Goal: Task Accomplishment & Management: Use online tool/utility

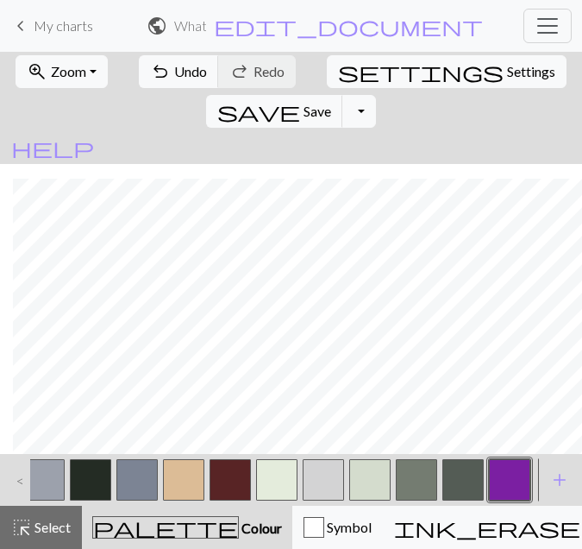
scroll to position [3082, 2959]
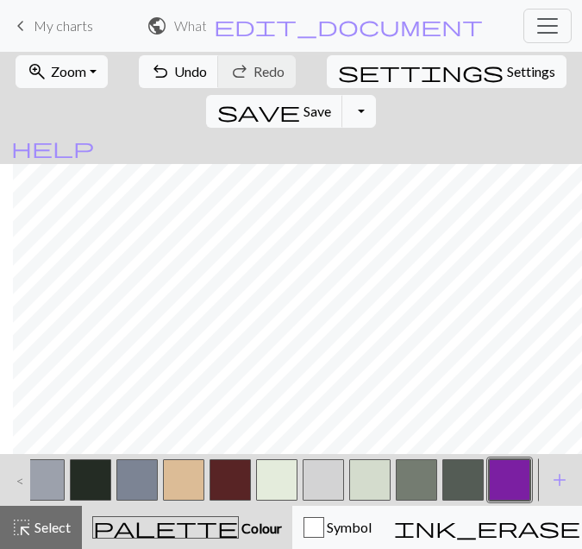
click at [502, 477] on button "button" at bounding box center [509, 479] width 41 height 41
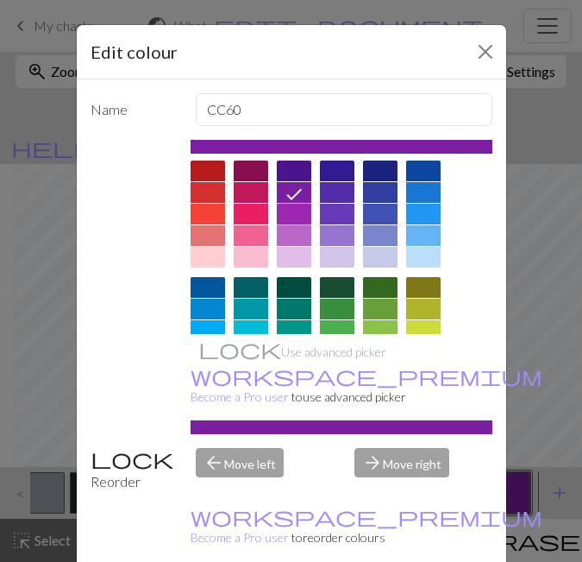
click at [291, 212] on div at bounding box center [294, 214] width 35 height 21
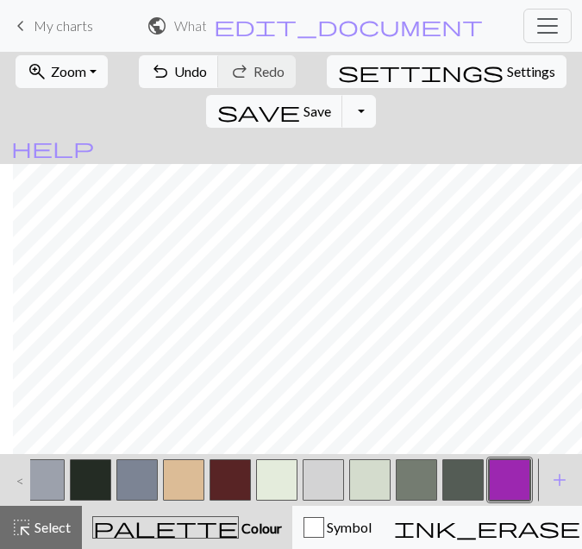
scroll to position [2997, 2959]
click at [50, 525] on span "Select" at bounding box center [51, 527] width 39 height 16
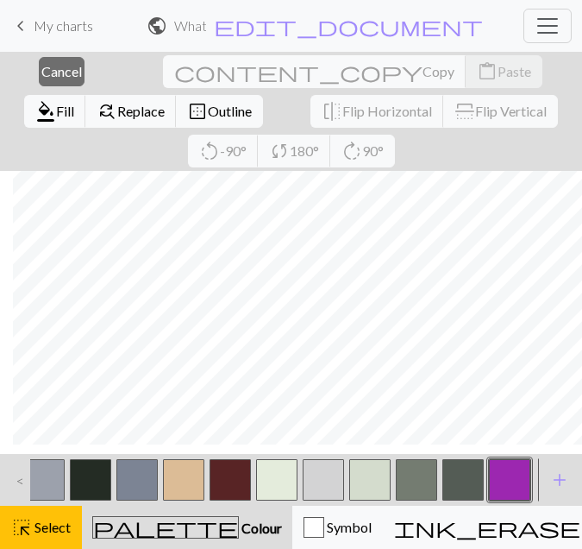
scroll to position [3078, 2959]
click at [74, 103] on span "Fill" at bounding box center [65, 111] width 18 height 16
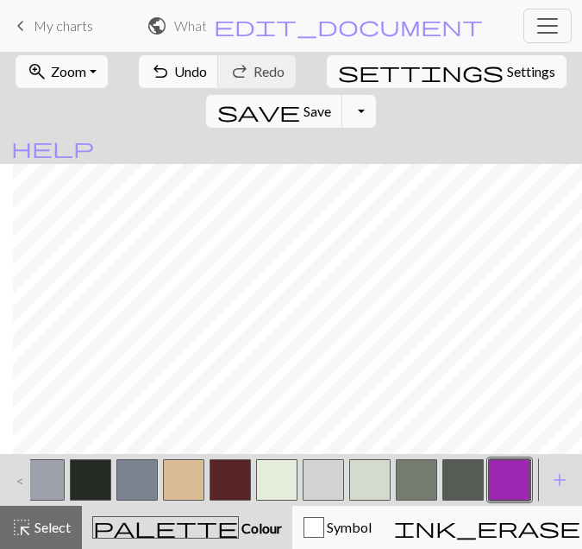
click at [508, 469] on button "button" at bounding box center [509, 479] width 41 height 41
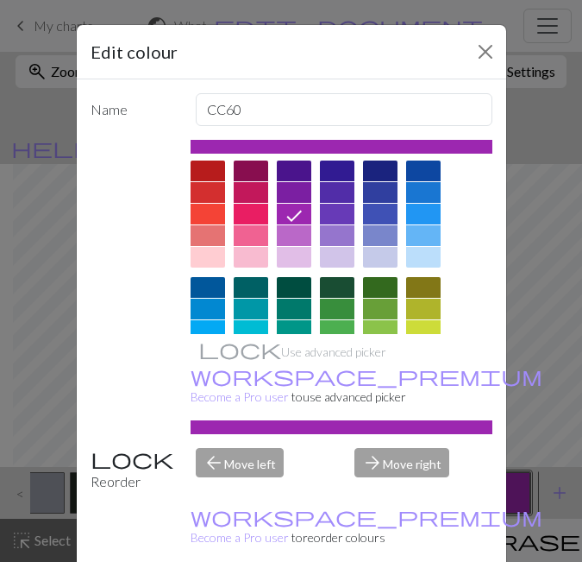
click at [285, 211] on icon at bounding box center [294, 215] width 21 height 21
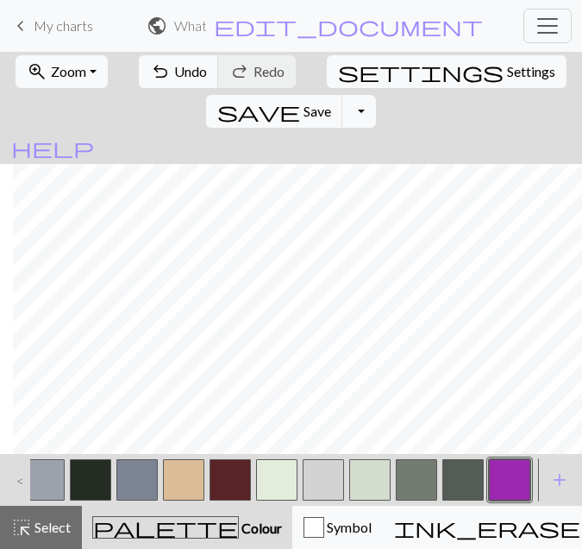
scroll to position [3049, 2959]
click at [37, 533] on span "Select" at bounding box center [51, 527] width 39 height 16
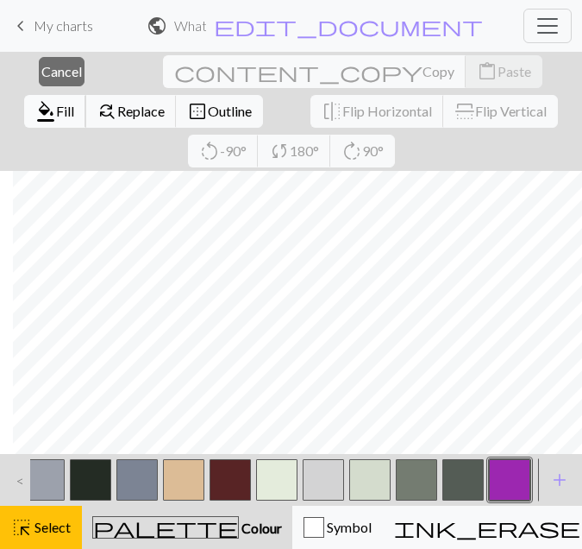
click at [74, 103] on span "Fill" at bounding box center [65, 111] width 18 height 16
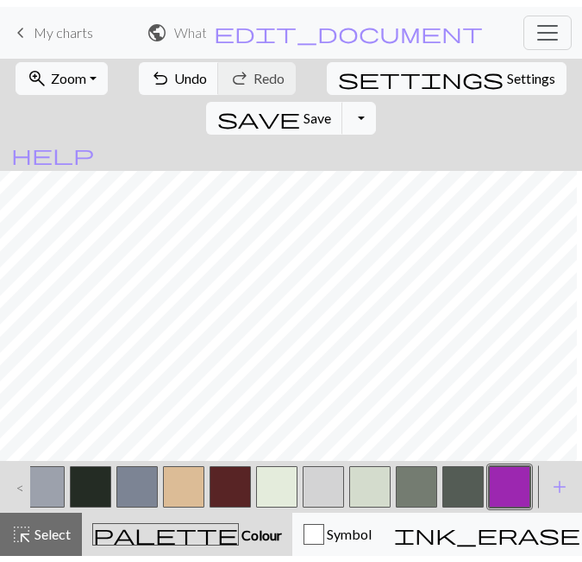
scroll to position [3049, 2886]
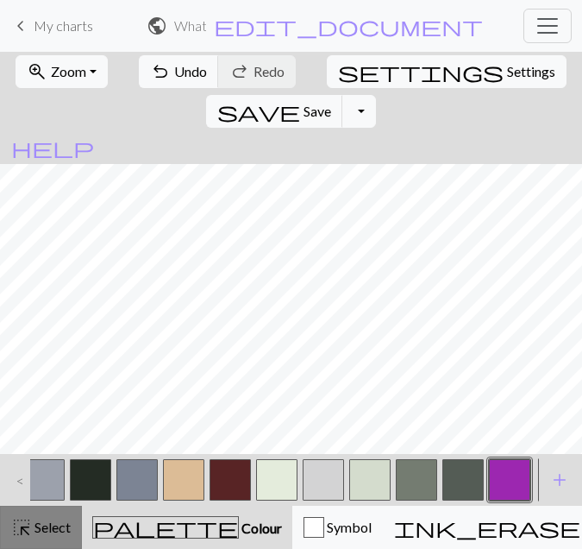
click at [23, 534] on span "highlight_alt" at bounding box center [21, 527] width 21 height 24
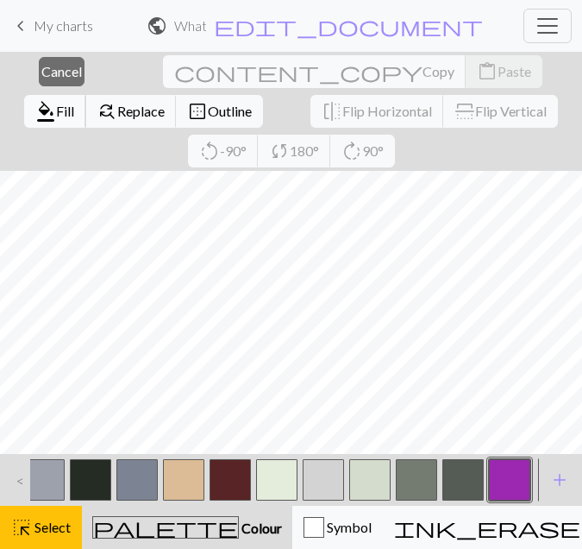
click at [74, 103] on span "Fill" at bounding box center [65, 111] width 18 height 16
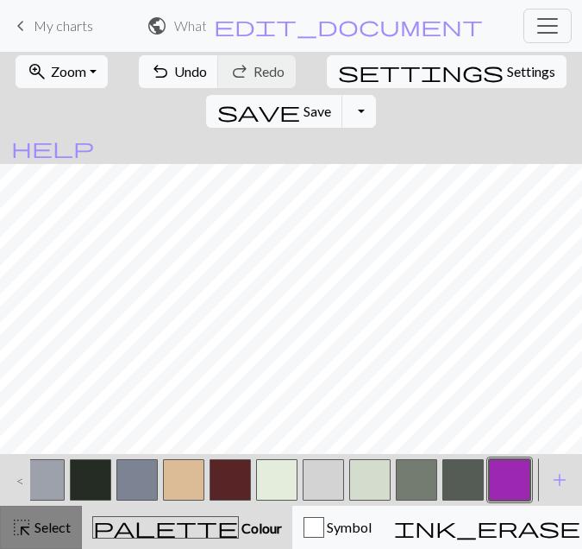
click at [41, 523] on span "Select" at bounding box center [51, 527] width 39 height 16
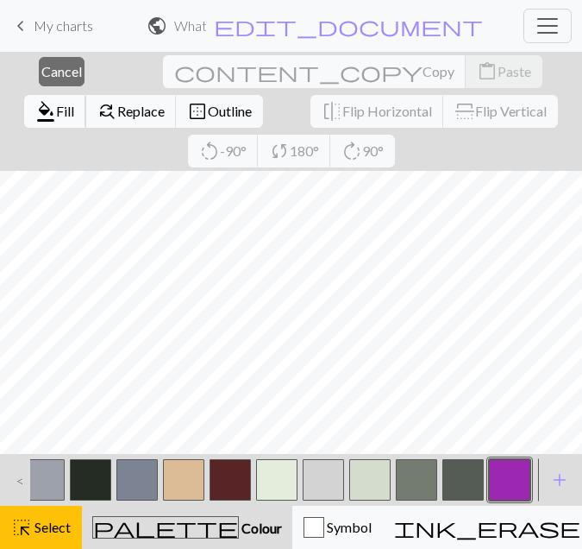
click at [74, 103] on span "Fill" at bounding box center [65, 111] width 18 height 16
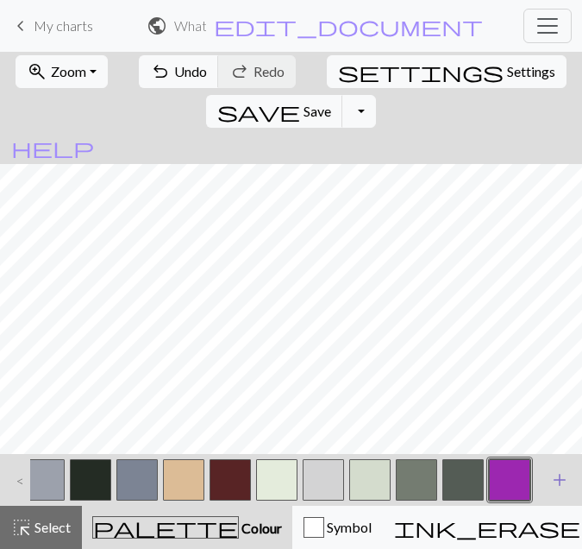
click at [552, 485] on span "add" at bounding box center [560, 480] width 21 height 24
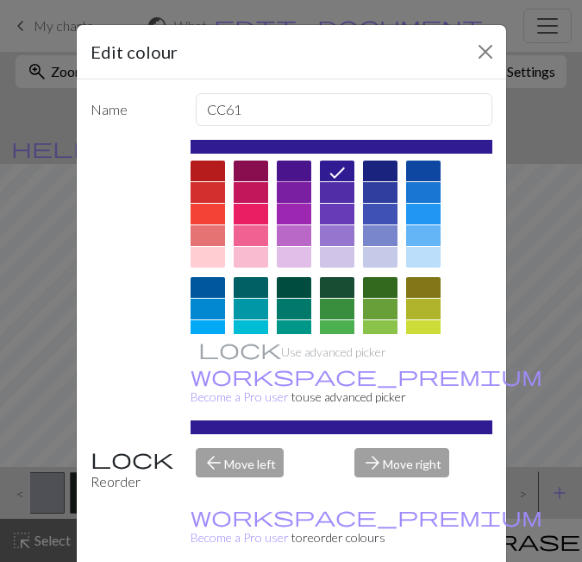
click at [296, 189] on div at bounding box center [294, 192] width 35 height 21
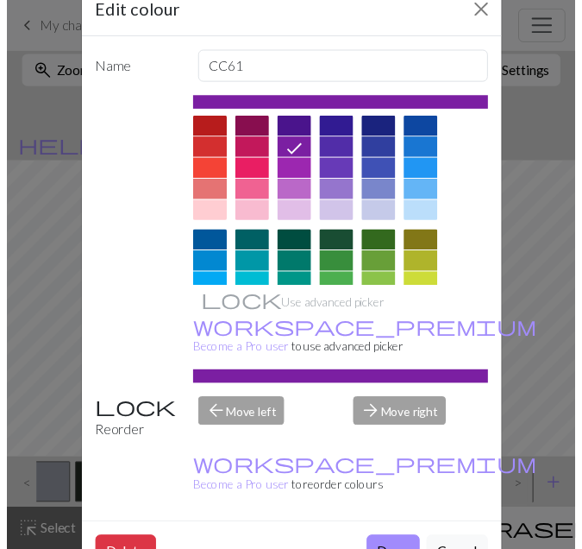
scroll to position [43, 0]
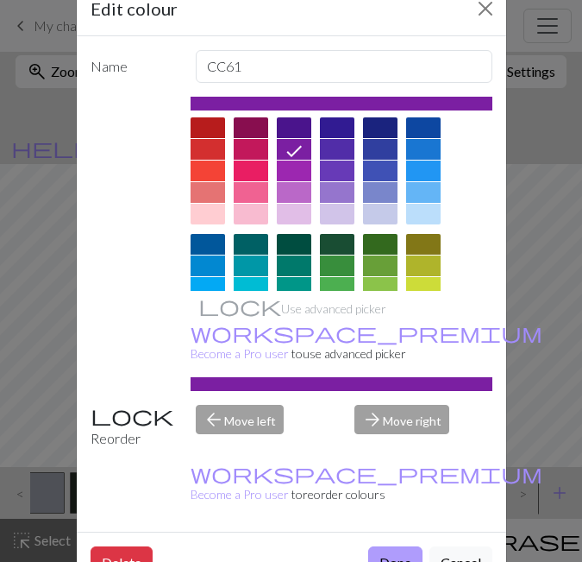
click at [385, 546] on button "Done" at bounding box center [395, 562] width 54 height 33
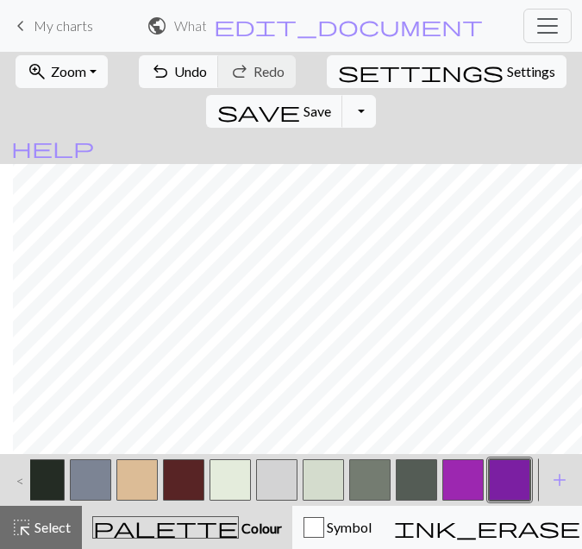
scroll to position [2864, 2959]
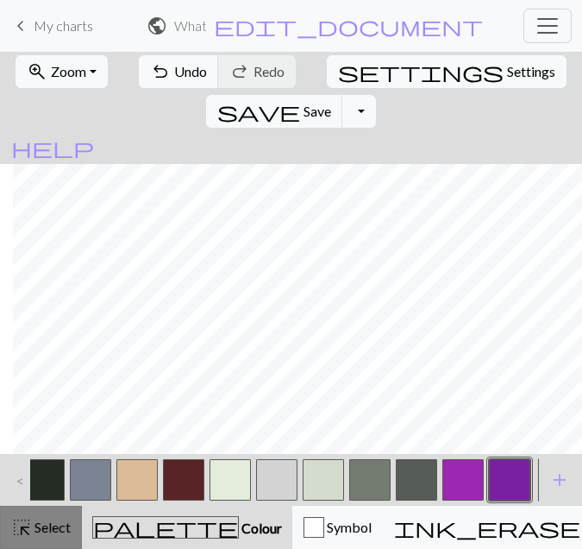
click at [61, 534] on span "Select" at bounding box center [51, 527] width 39 height 16
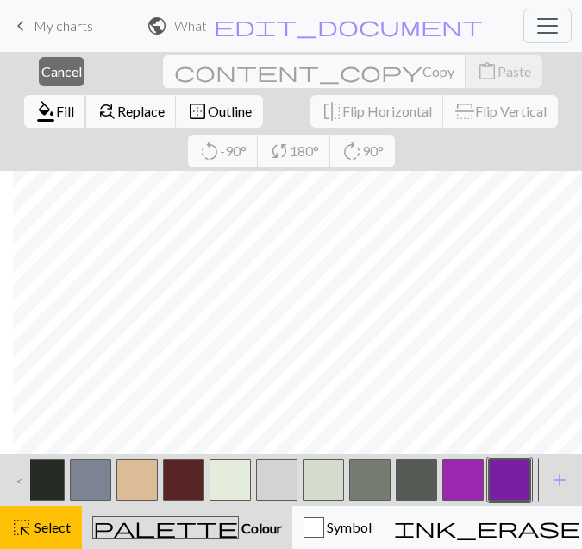
click at [74, 103] on span "Fill" at bounding box center [65, 111] width 18 height 16
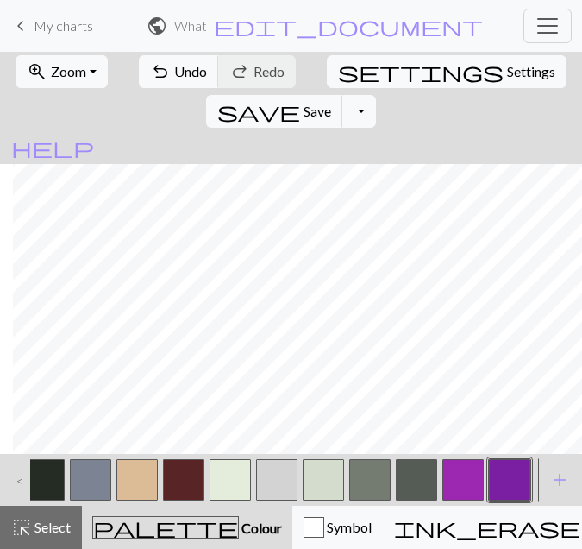
scroll to position [2750, 2959]
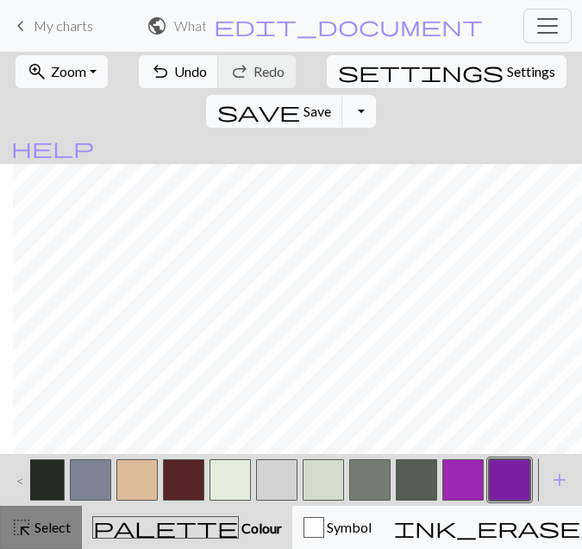
click at [40, 536] on div "highlight_alt Select Select" at bounding box center [41, 527] width 60 height 21
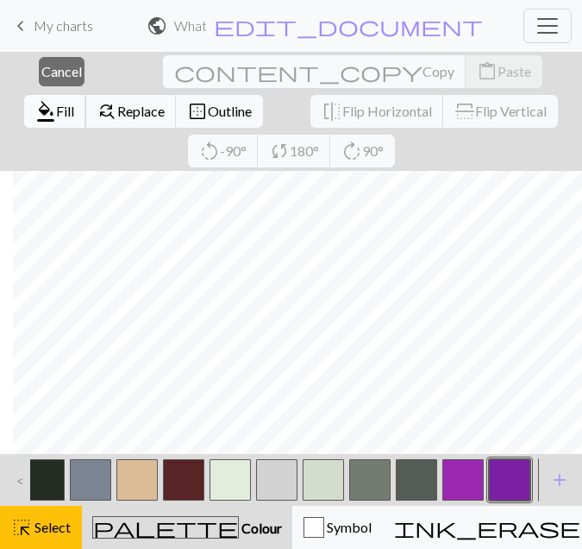
click at [86, 95] on button "format_color_fill Fill" at bounding box center [55, 111] width 62 height 33
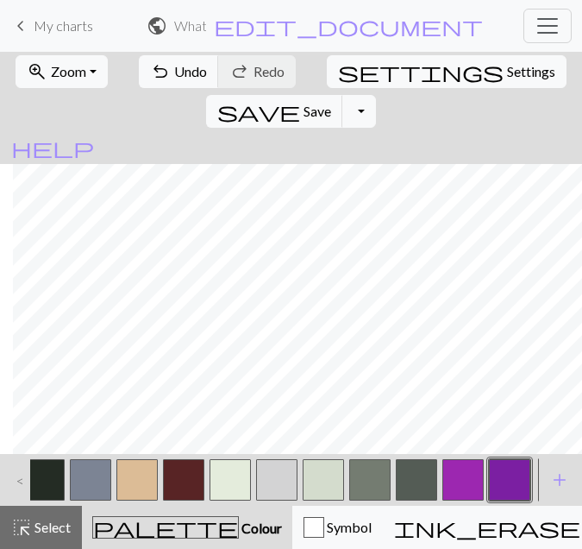
scroll to position [2664, 2959]
click at [70, 525] on span "Select" at bounding box center [51, 527] width 39 height 16
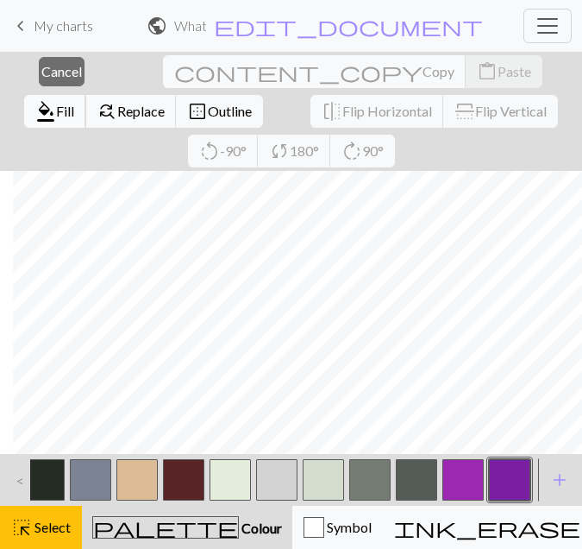
click at [86, 95] on button "format_color_fill Fill" at bounding box center [55, 111] width 62 height 33
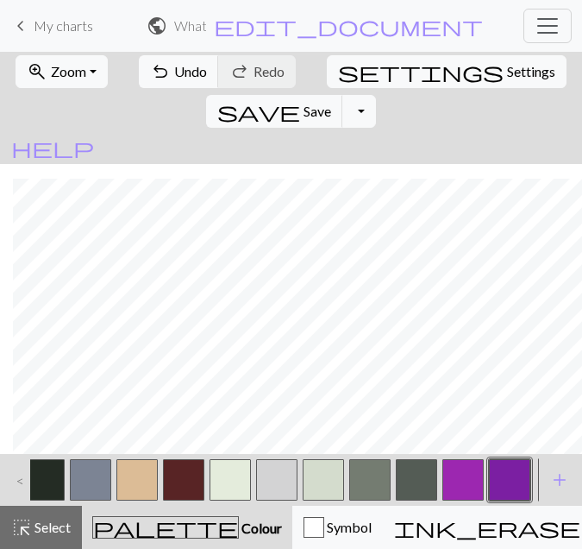
scroll to position [2507, 2959]
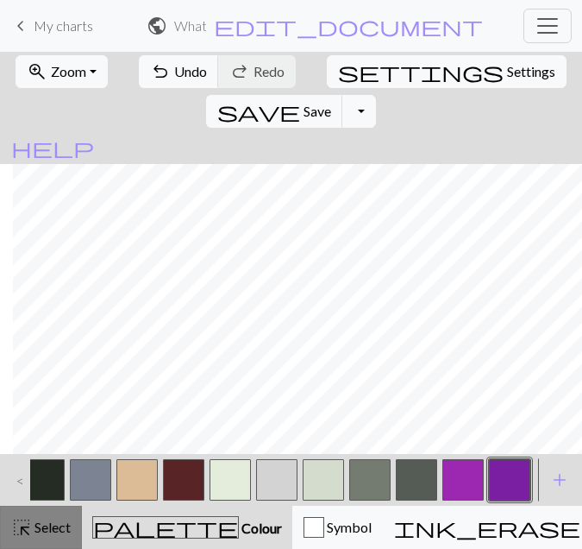
click at [41, 525] on span "Select" at bounding box center [51, 527] width 39 height 16
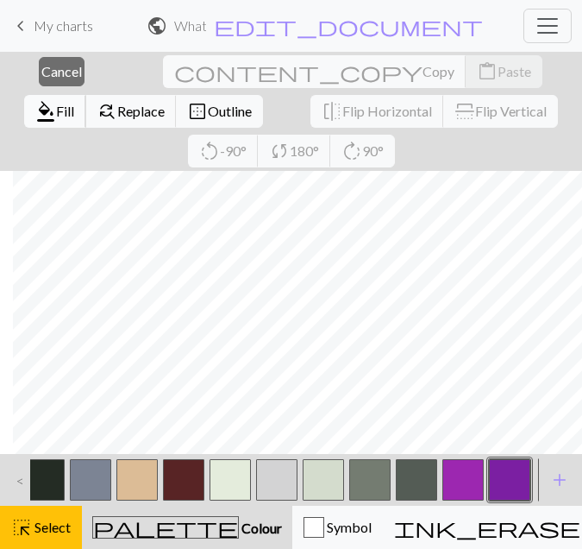
click at [56, 99] on span "format_color_fill" at bounding box center [45, 111] width 21 height 24
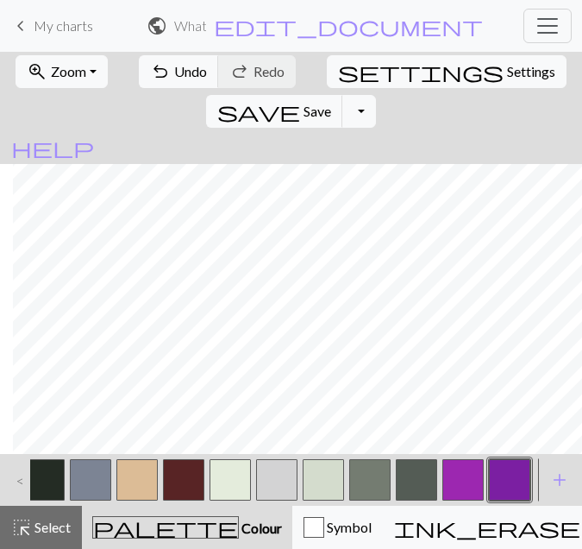
scroll to position [2878, 2959]
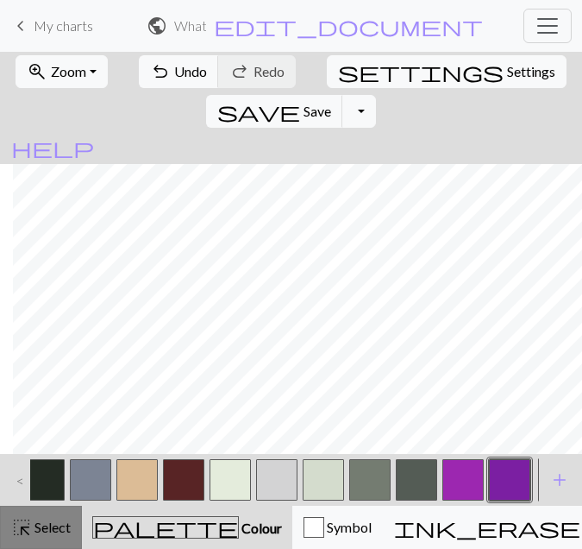
click at [58, 524] on span "Select" at bounding box center [51, 527] width 39 height 16
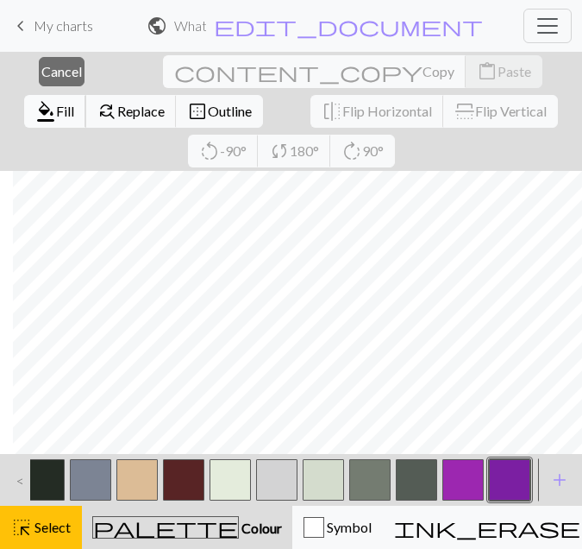
click at [74, 103] on span "Fill" at bounding box center [65, 111] width 18 height 16
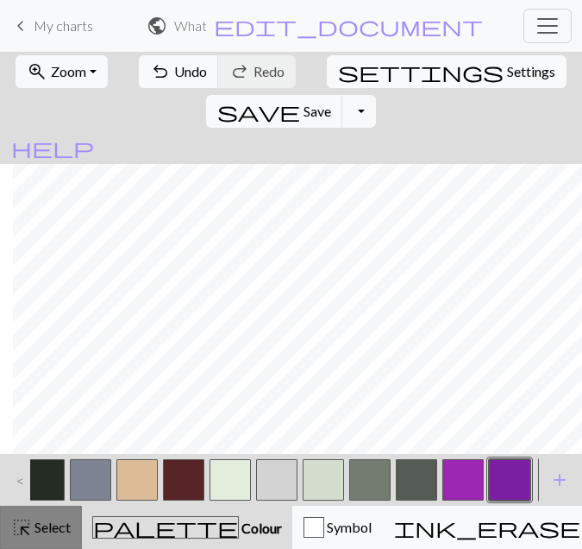
click at [26, 521] on span "highlight_alt" at bounding box center [21, 527] width 21 height 24
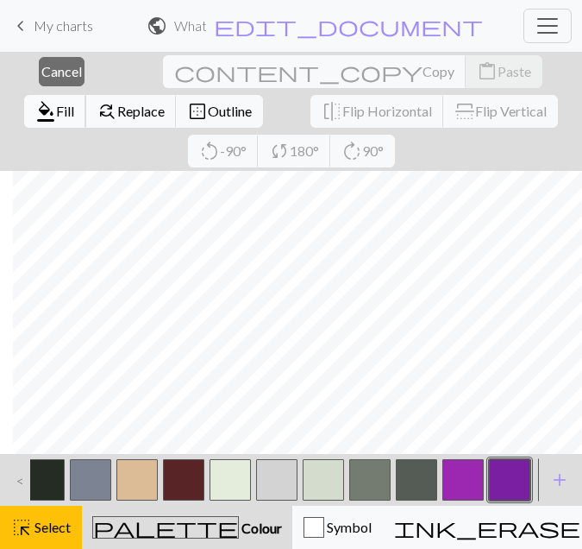
click at [74, 103] on span "Fill" at bounding box center [65, 111] width 18 height 16
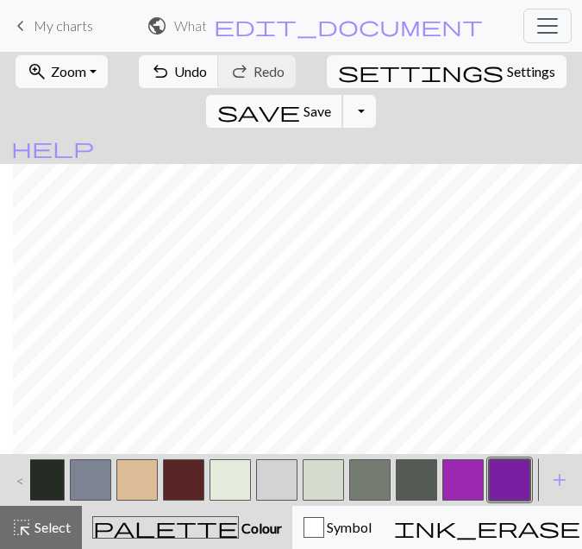
click at [331, 103] on span "Save" at bounding box center [318, 111] width 28 height 16
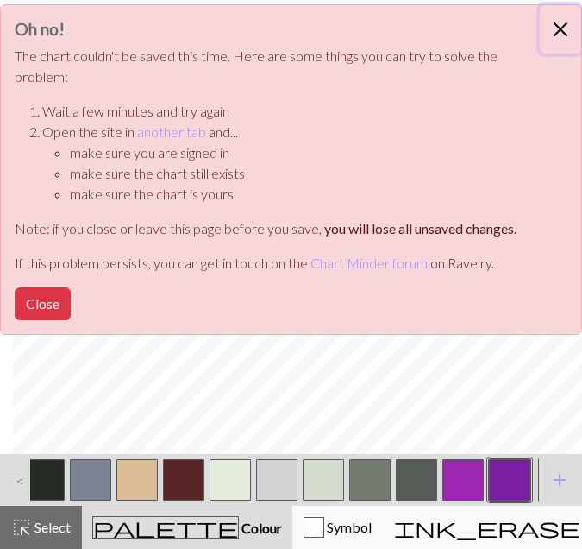
click at [563, 21] on button "Close" at bounding box center [560, 29] width 41 height 48
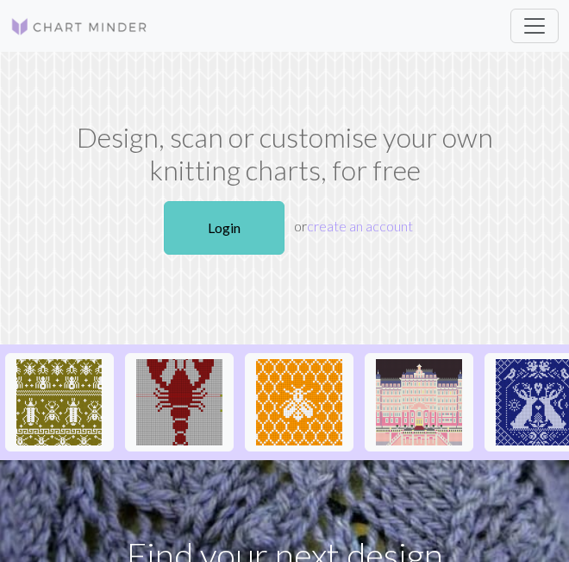
click at [261, 240] on link "Login" at bounding box center [224, 227] width 121 height 53
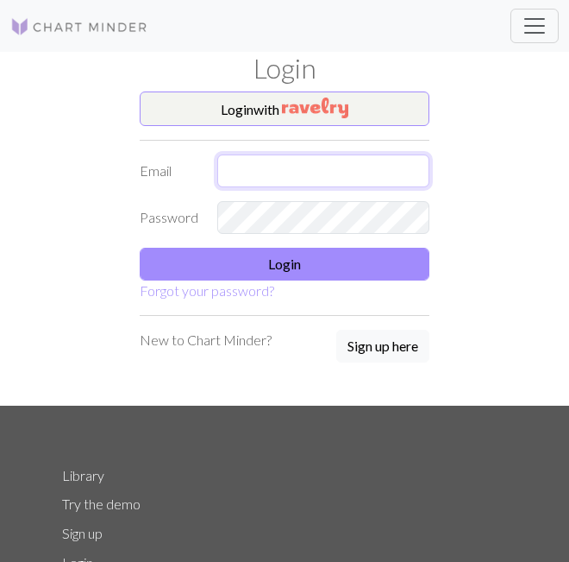
type input "[EMAIL_ADDRESS][DOMAIN_NAME]"
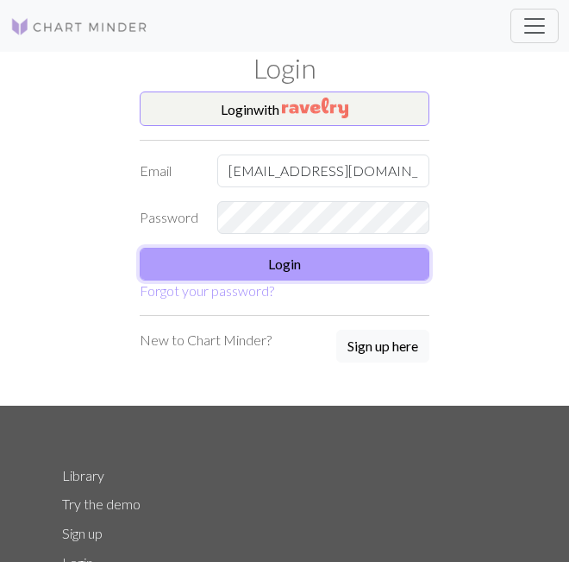
click at [290, 264] on button "Login" at bounding box center [285, 264] width 290 height 33
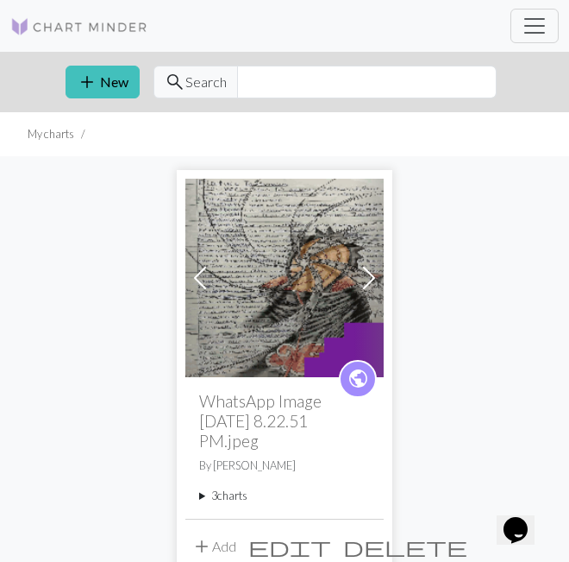
click at [231, 497] on summary "3 charts" at bounding box center [284, 495] width 171 height 16
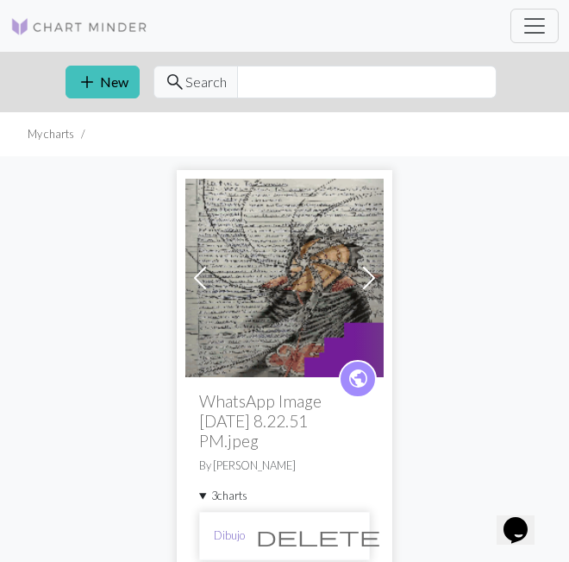
click at [231, 532] on link "Dibujo" at bounding box center [229, 535] width 31 height 16
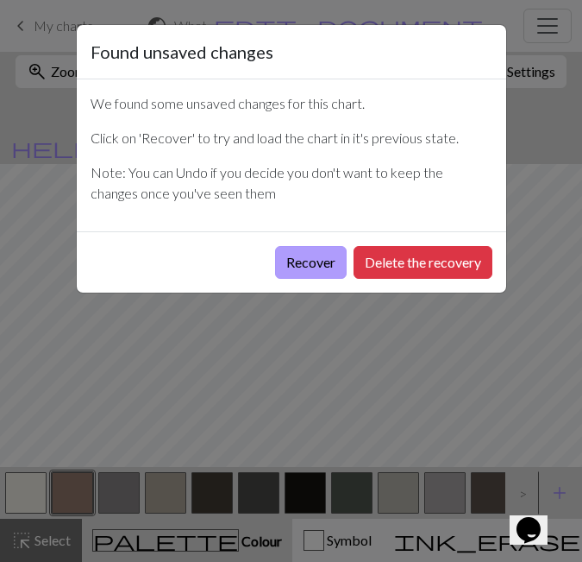
click at [322, 264] on button "Recover" at bounding box center [311, 262] width 72 height 33
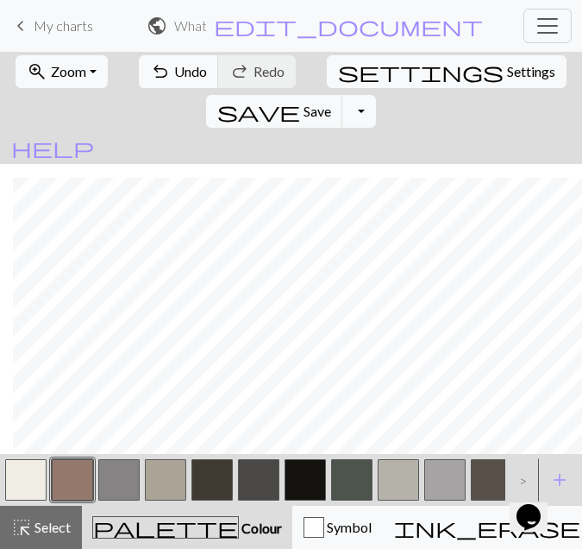
scroll to position [2882, 2959]
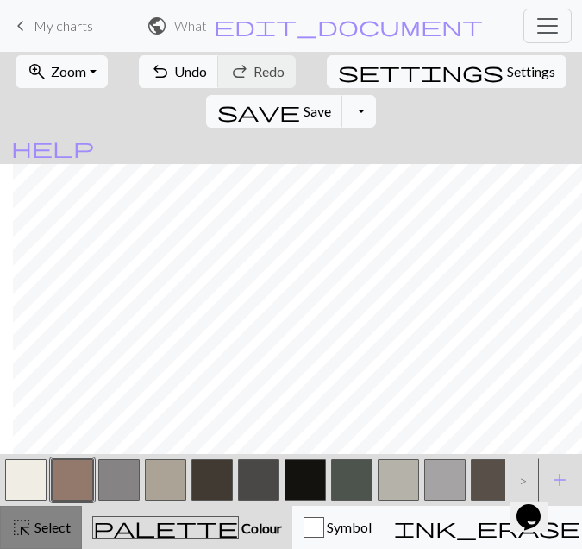
click at [38, 523] on span "Select" at bounding box center [51, 527] width 39 height 16
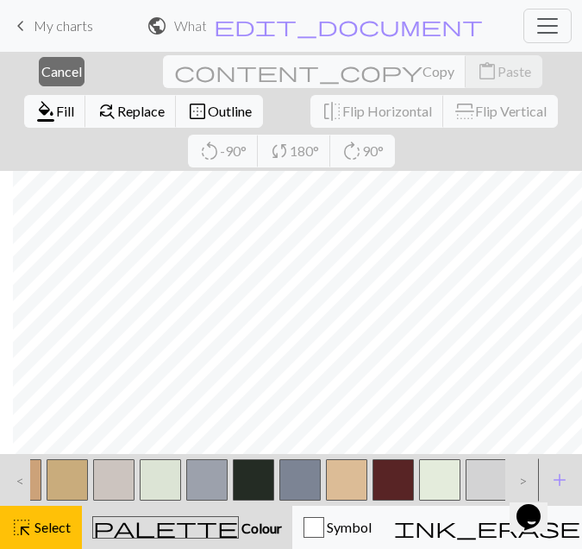
scroll to position [0, 2358]
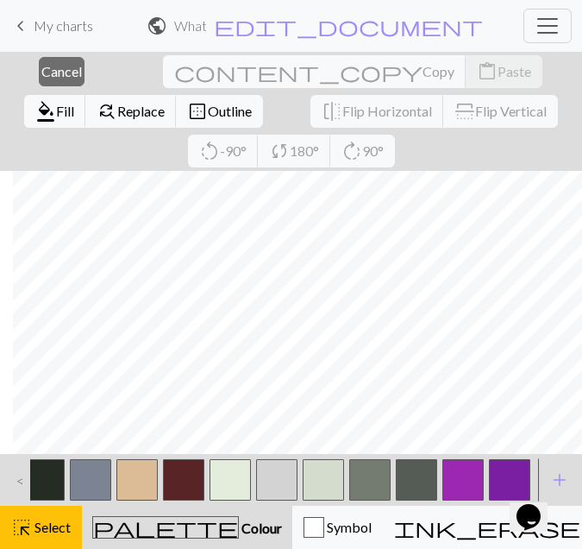
click at [508, 468] on button "button" at bounding box center [509, 479] width 41 height 41
click at [56, 99] on span "format_color_fill" at bounding box center [45, 111] width 21 height 24
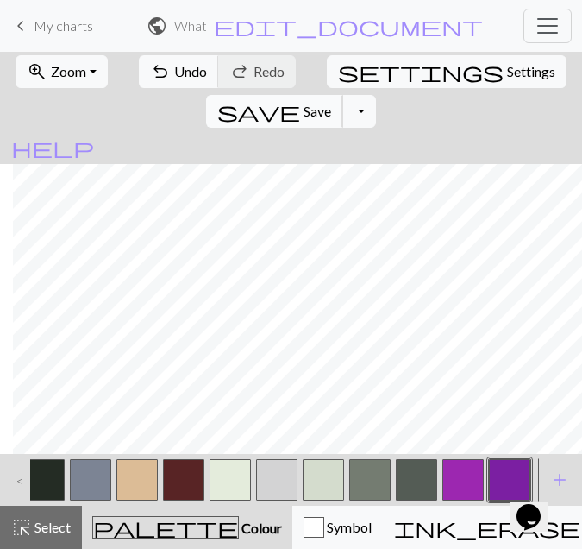
click at [331, 103] on span "Save" at bounding box center [318, 111] width 28 height 16
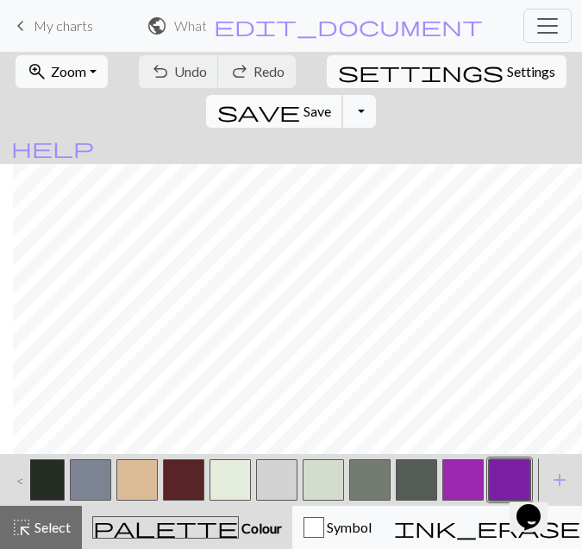
click at [331, 103] on span "Save" at bounding box center [318, 111] width 28 height 16
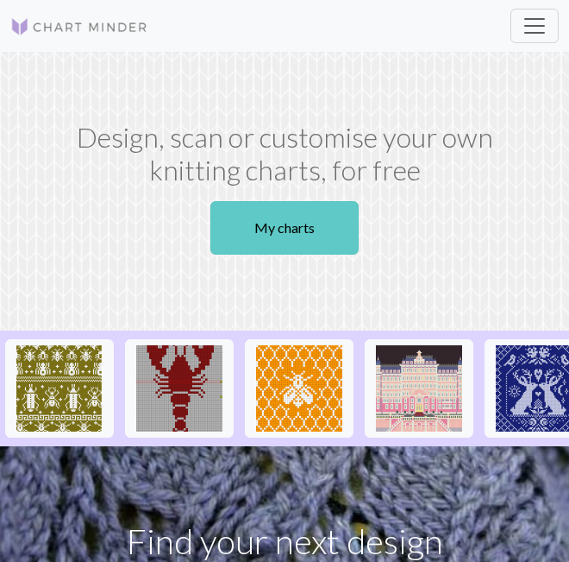
click at [280, 207] on link "My charts" at bounding box center [285, 227] width 148 height 53
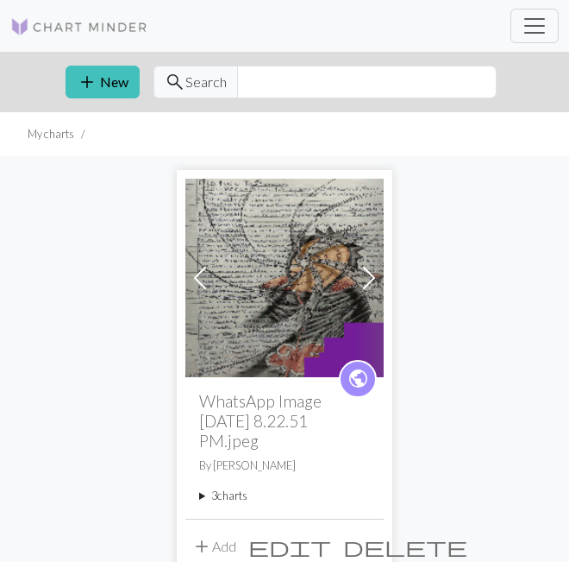
click at [208, 497] on summary "3 charts" at bounding box center [284, 495] width 171 height 16
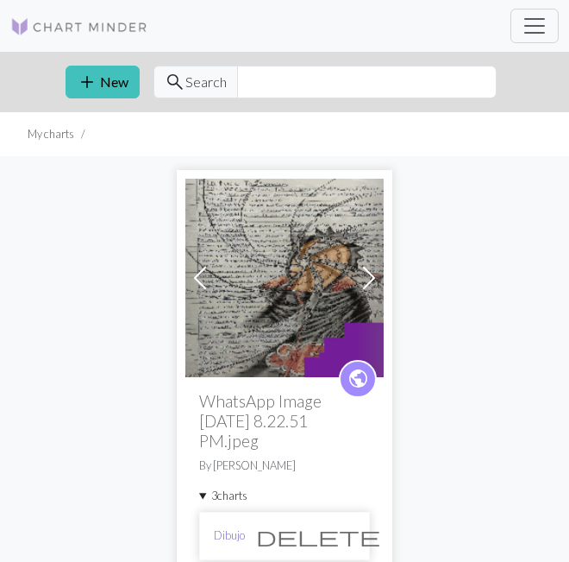
click at [225, 528] on link "Dibujo" at bounding box center [229, 535] width 31 height 16
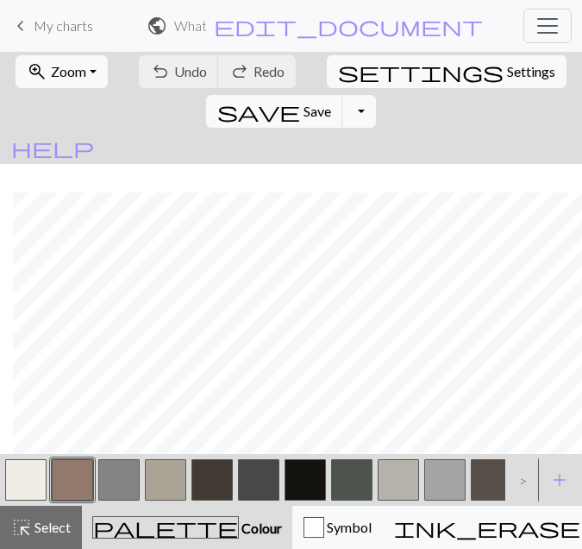
scroll to position [2896, 2959]
